Goal: Information Seeking & Learning: Understand process/instructions

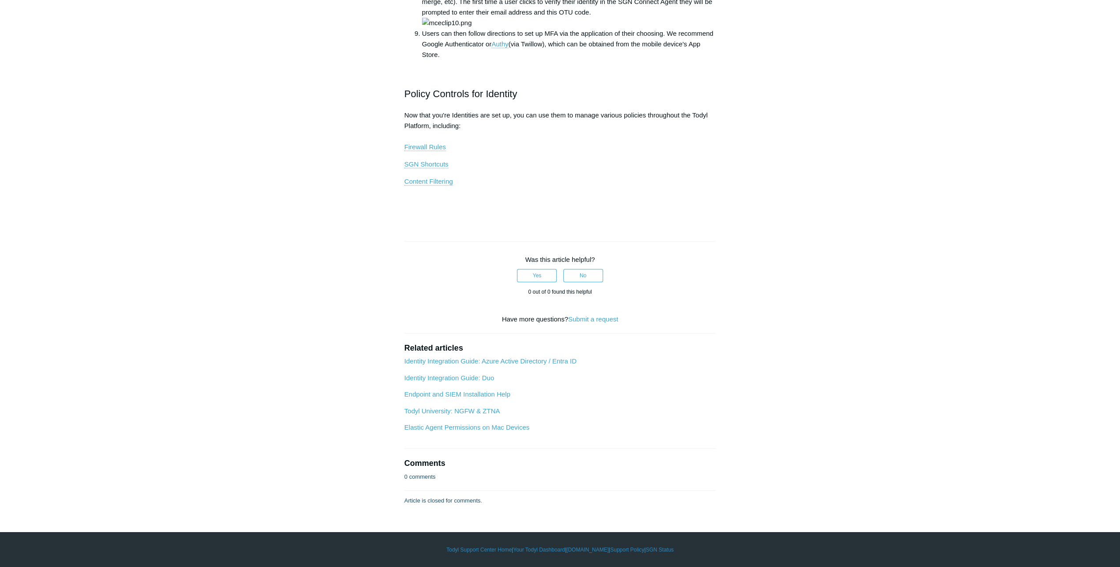
scroll to position [1104, 0]
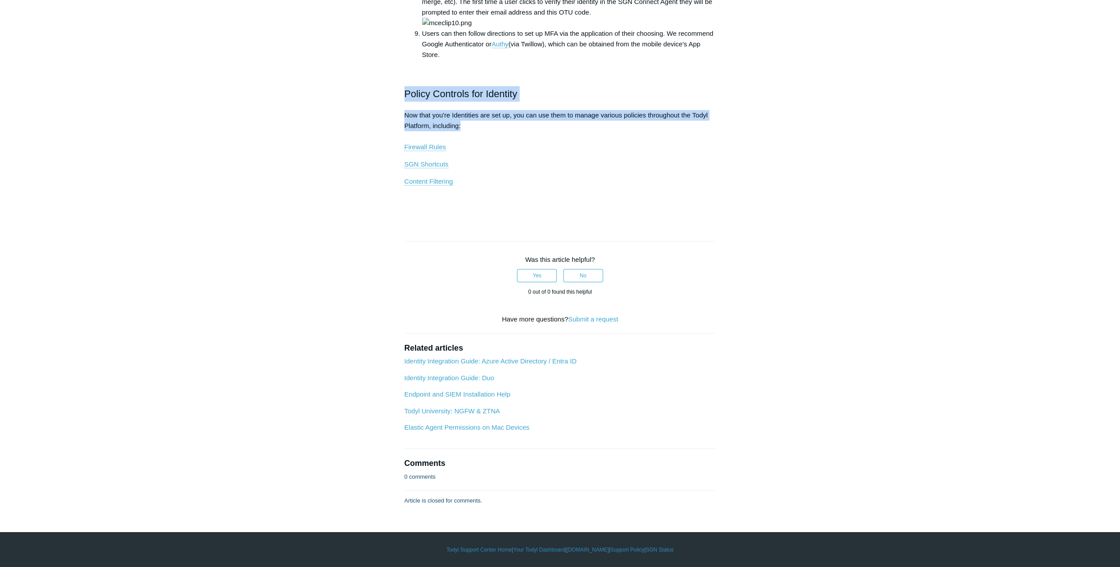
drag, startPoint x: 404, startPoint y: 399, endPoint x: 709, endPoint y: 428, distance: 306.4
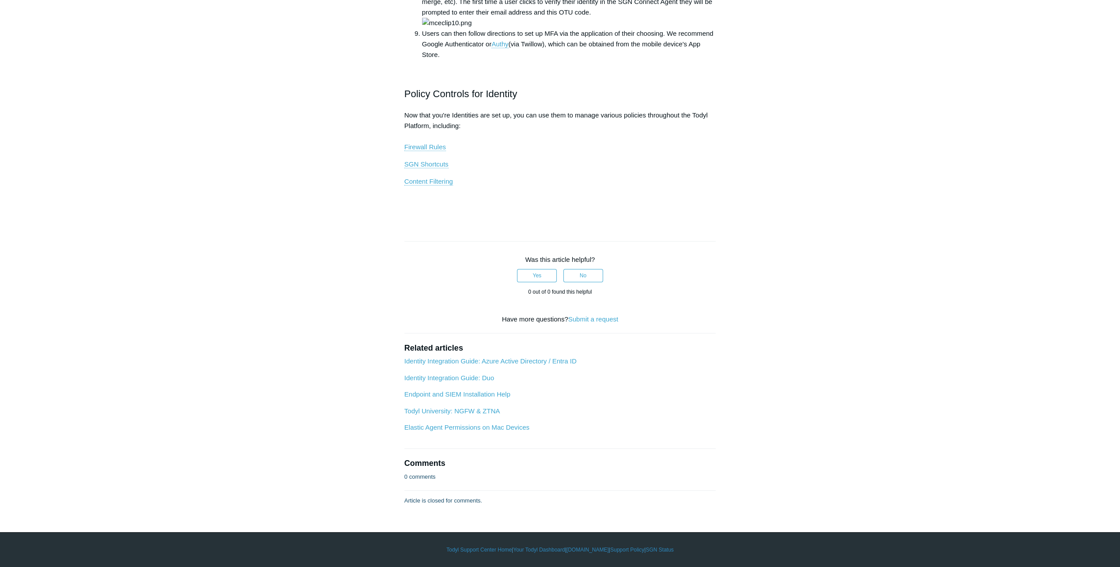
drag, startPoint x: 709, startPoint y: 428, endPoint x: 568, endPoint y: 439, distance: 141.7
click at [568, 152] on p "Now that you're Identities are set up, you can use them to manage various polic…" at bounding box center [560, 131] width 312 height 42
drag, startPoint x: 424, startPoint y: 289, endPoint x: 721, endPoint y: 282, distance: 297.2
click at [721, 282] on article "Identity Integration Guide: [PERSON_NAME] Follow Not yet followed by anyone [PE…" at bounding box center [560, 37] width 338 height 938
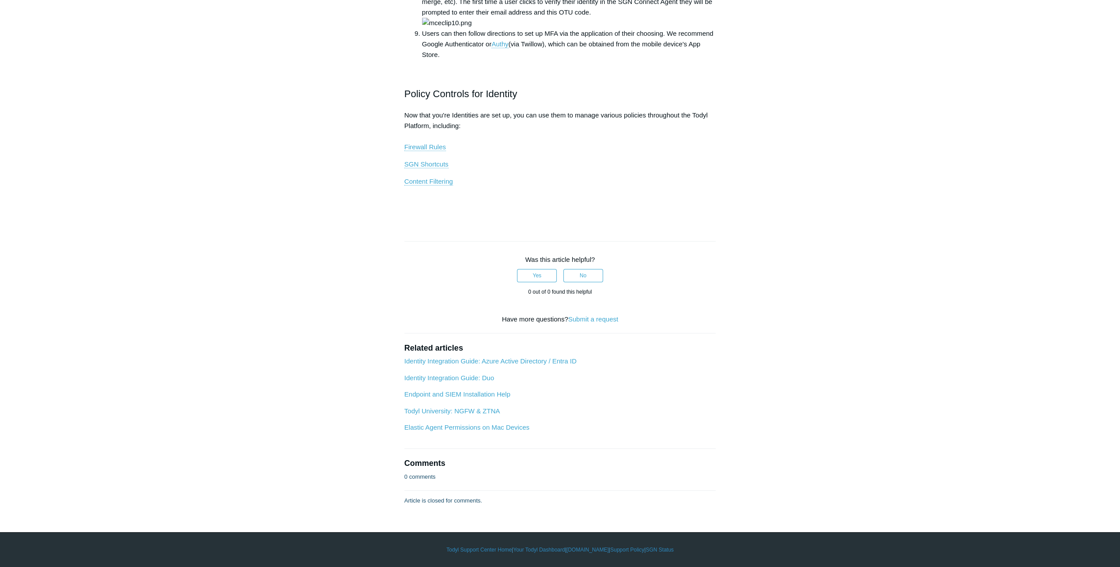
scroll to position [927, 0]
drag, startPoint x: 426, startPoint y: 351, endPoint x: 706, endPoint y: 391, distance: 282.3
drag, startPoint x: 423, startPoint y: 381, endPoint x: 494, endPoint y: 406, distance: 75.1
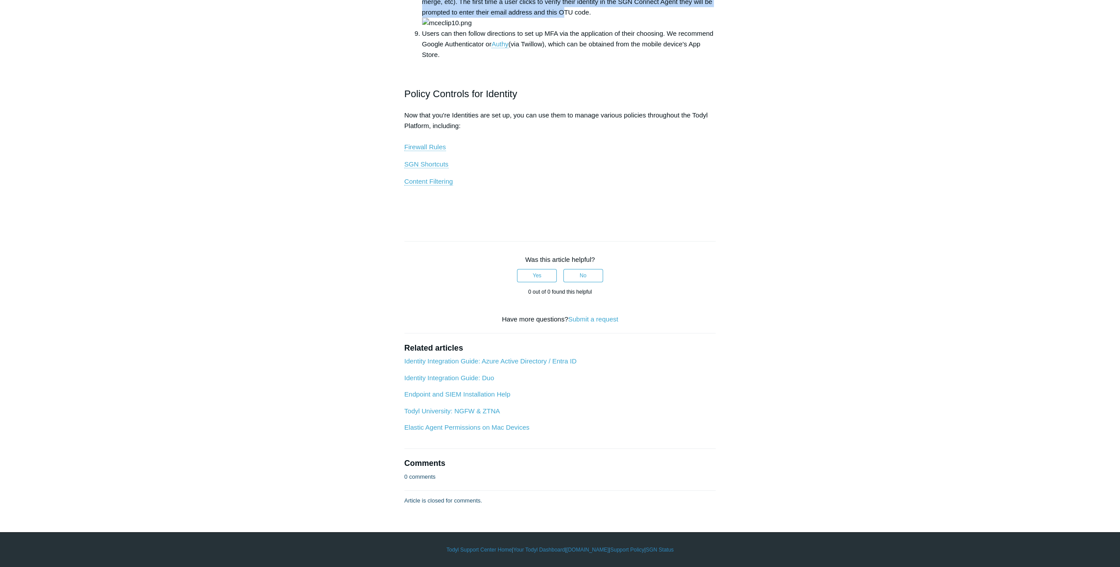
click at [494, 60] on li "Users can then follow directions to set up MFA via the application of their cho…" at bounding box center [569, 44] width 294 height 32
drag, startPoint x: 494, startPoint y: 406, endPoint x: 716, endPoint y: 425, distance: 223.3
click at [716, 425] on article "Identity Integration Guide: [PERSON_NAME] Follow Not yet followed by anyone [PE…" at bounding box center [560, 37] width 338 height 938
drag, startPoint x: 417, startPoint y: 215, endPoint x: 608, endPoint y: 214, distance: 191.6
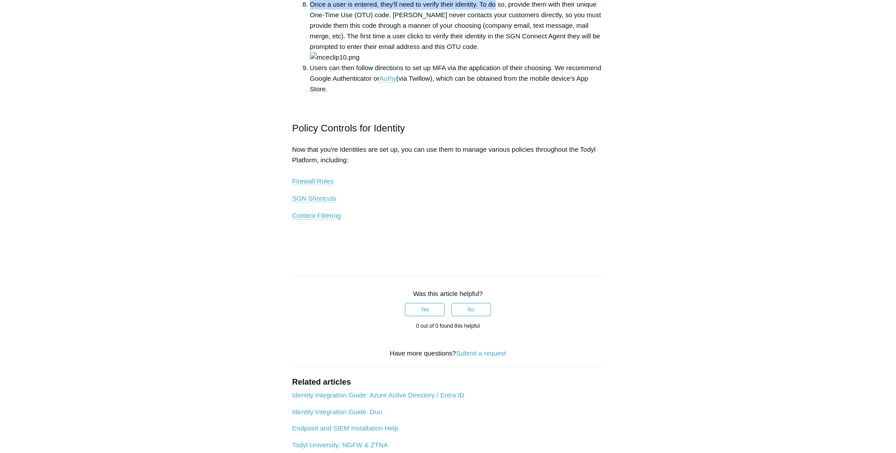
scroll to position [0, 0]
